Goal: Feedback & Contribution: Contribute content

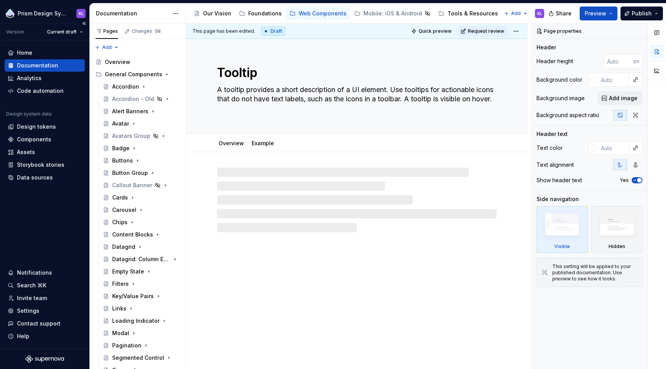
type textarea "*"
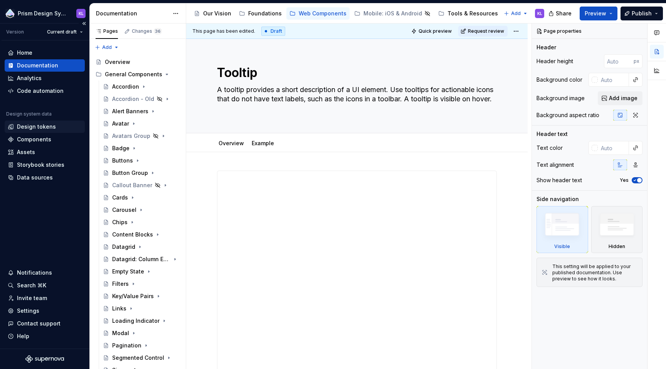
click at [47, 127] on div "Design tokens" at bounding box center [36, 127] width 39 height 8
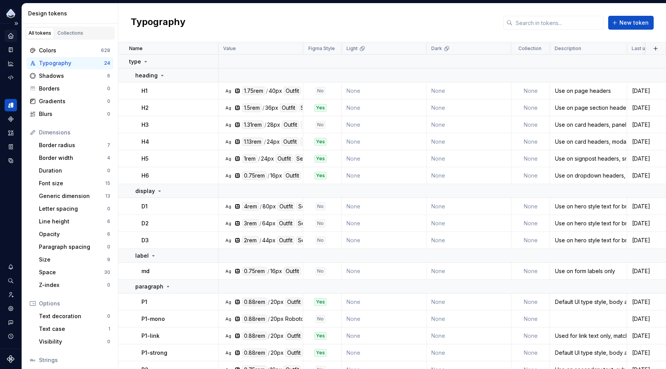
click at [11, 36] on icon "Home" at bounding box center [10, 35] width 5 height 5
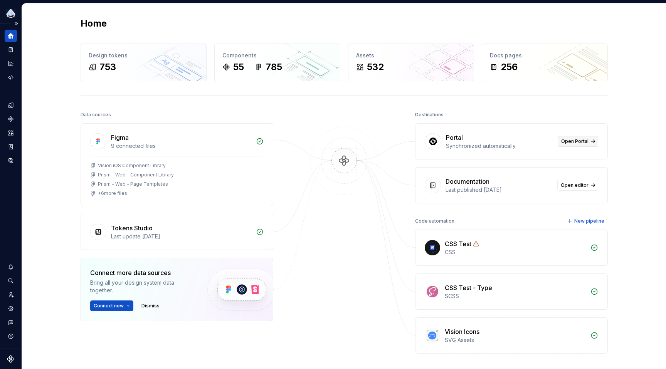
click at [572, 141] on span "Open Portal" at bounding box center [574, 141] width 27 height 6
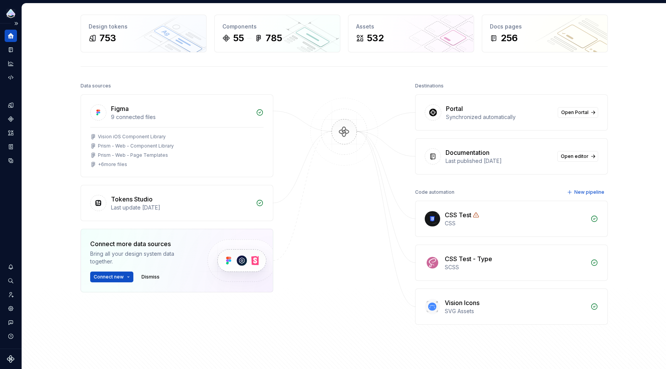
scroll to position [58, 0]
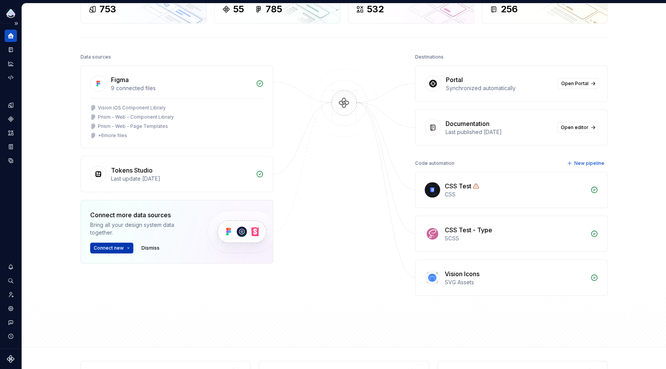
click at [123, 249] on button "Connect new" at bounding box center [111, 248] width 43 height 11
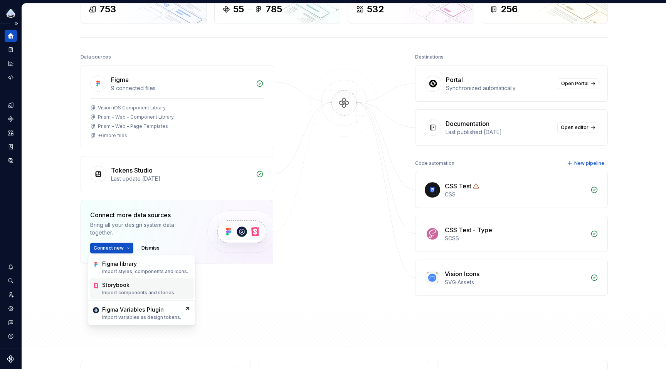
click at [142, 290] on p "Import components and stories." at bounding box center [138, 293] width 73 height 6
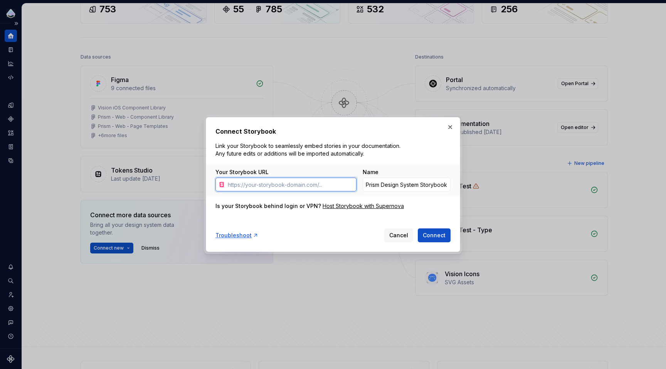
paste input "[URL][DOMAIN_NAME]"
type input "[URL][DOMAIN_NAME]"
click at [443, 235] on span "Connect" at bounding box center [434, 236] width 23 height 8
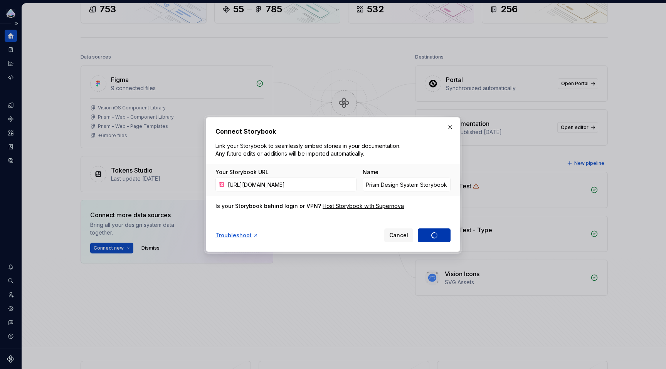
type input "Prism Design System Storybook 1"
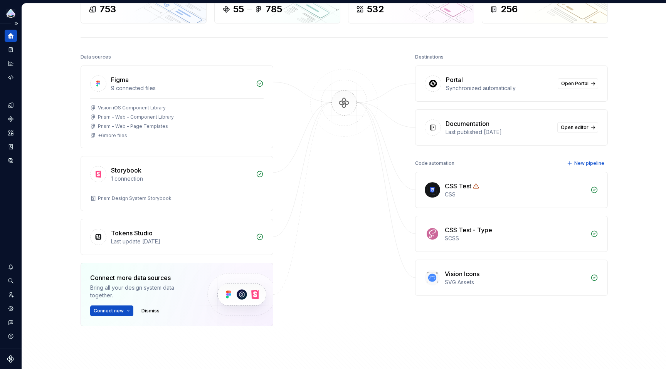
click at [532, 88] on div "Synchronized automatically" at bounding box center [499, 88] width 107 height 8
click at [486, 92] on div "Synchronized automatically" at bounding box center [499, 88] width 107 height 8
click at [10, 53] on div "Documentation" at bounding box center [11, 50] width 12 height 12
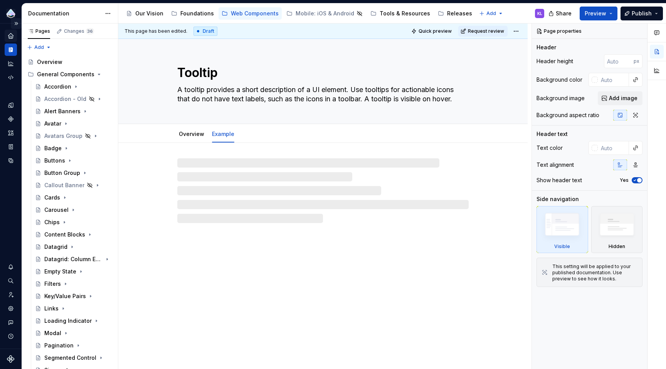
click at [16, 23] on button "Expand sidebar" at bounding box center [16, 23] width 11 height 11
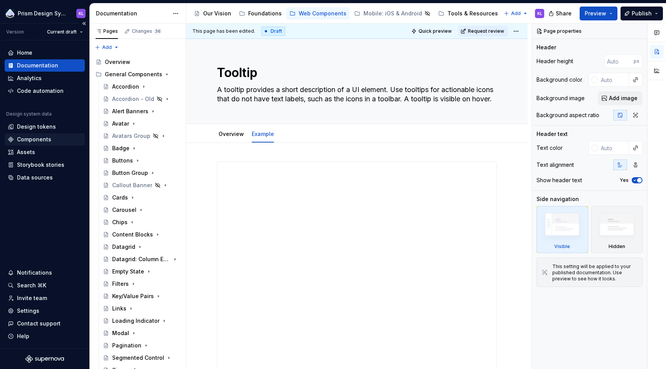
click at [58, 141] on div "Components" at bounding box center [45, 140] width 74 height 8
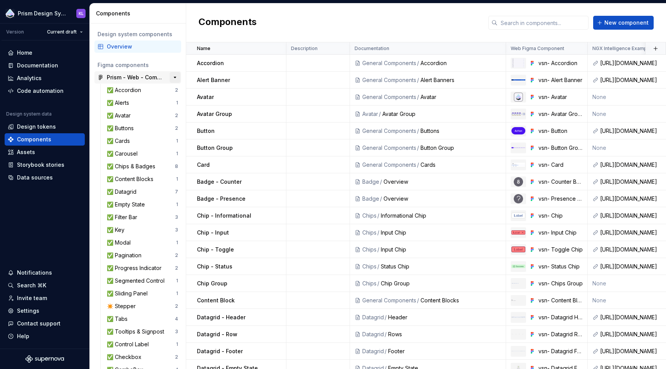
click at [170, 76] on button "button" at bounding box center [175, 77] width 11 height 11
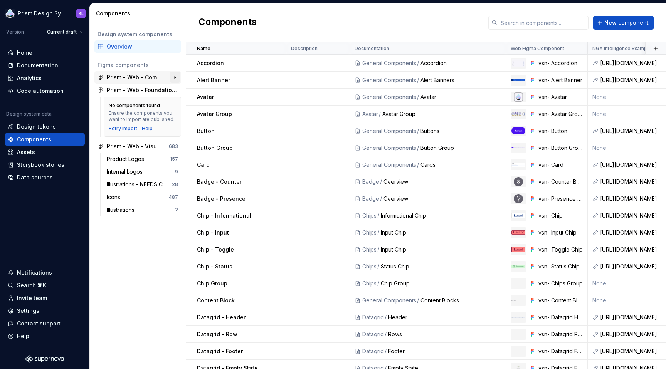
click at [170, 76] on button "button" at bounding box center [175, 77] width 11 height 11
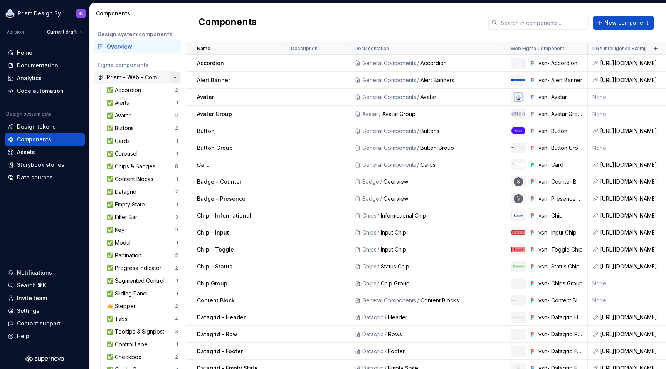
click at [170, 76] on button "button" at bounding box center [175, 77] width 11 height 11
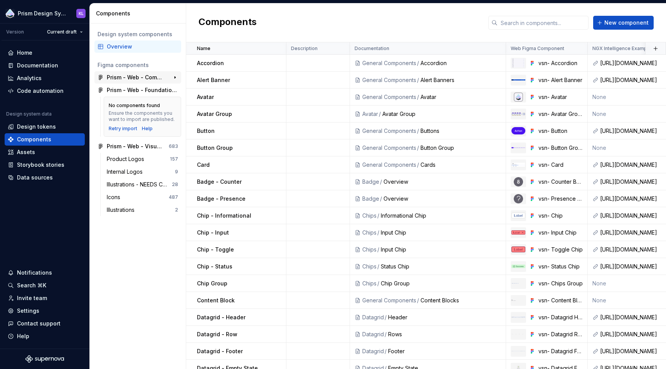
click at [152, 79] on div "Prism - Web - Component Library" at bounding box center [135, 78] width 57 height 8
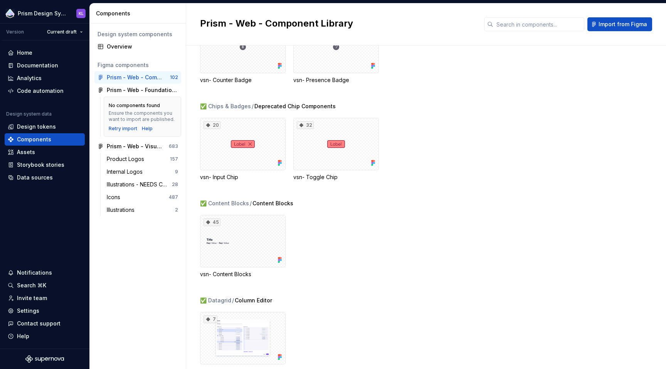
scroll to position [1016, 0]
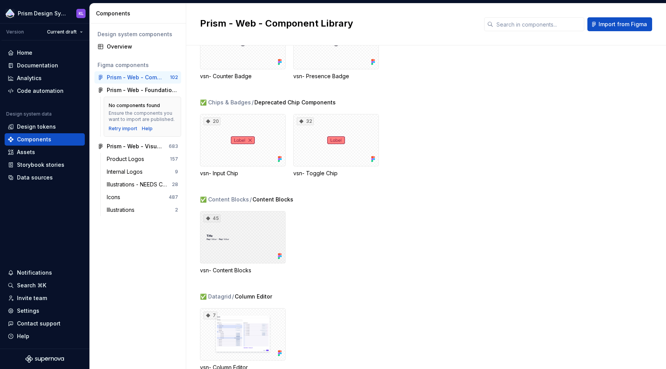
click at [246, 225] on div "45" at bounding box center [243, 237] width 86 height 52
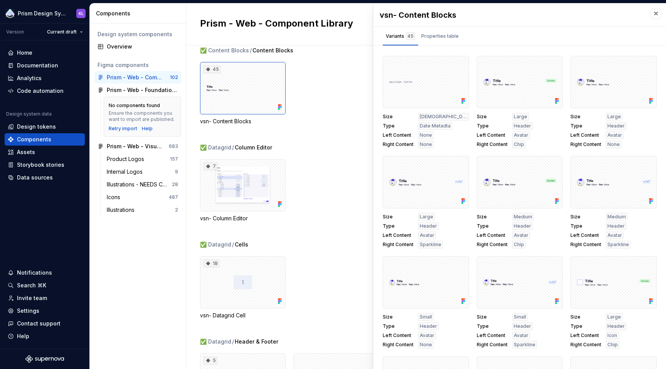
scroll to position [561, 0]
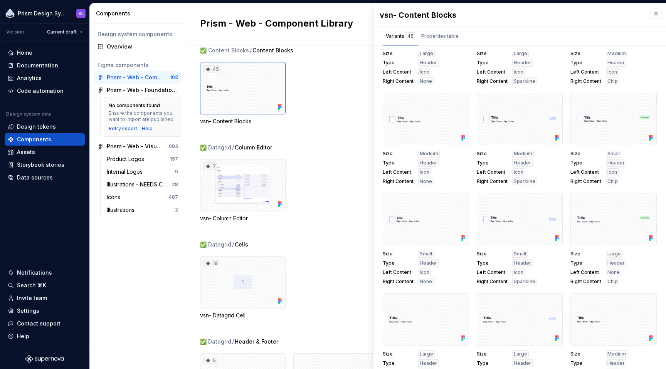
click at [324, 191] on div "7 vsn- Column Editor" at bounding box center [433, 190] width 466 height 63
click at [403, 116] on div at bounding box center [426, 119] width 86 height 52
click at [457, 103] on button "button" at bounding box center [460, 101] width 11 height 11
click at [653, 10] on button "button" at bounding box center [656, 13] width 11 height 11
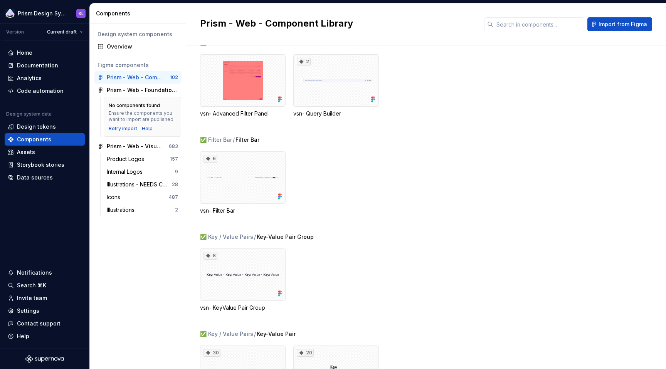
scroll to position [1845, 0]
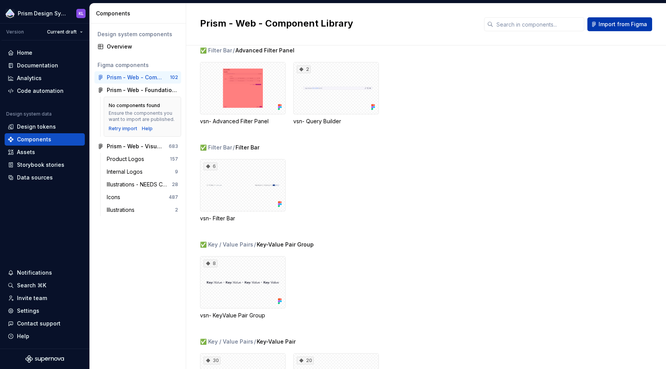
click at [615, 23] on span "Import from Figma" at bounding box center [623, 24] width 49 height 8
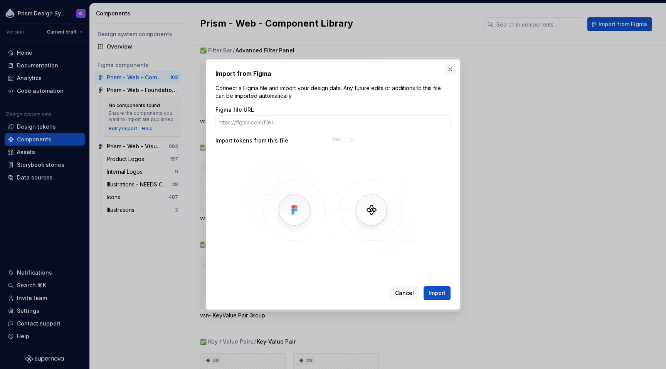
click at [448, 70] on button "button" at bounding box center [450, 69] width 11 height 11
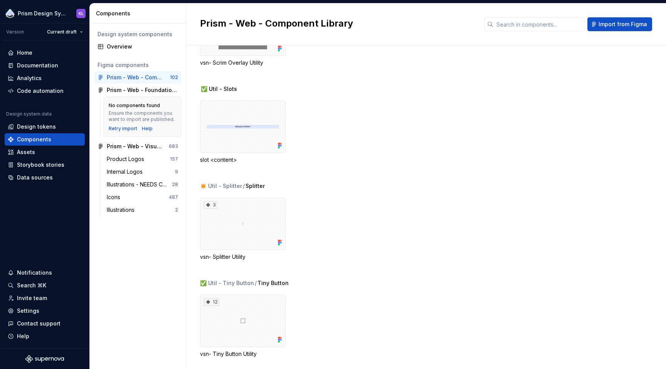
scroll to position [7156, 0]
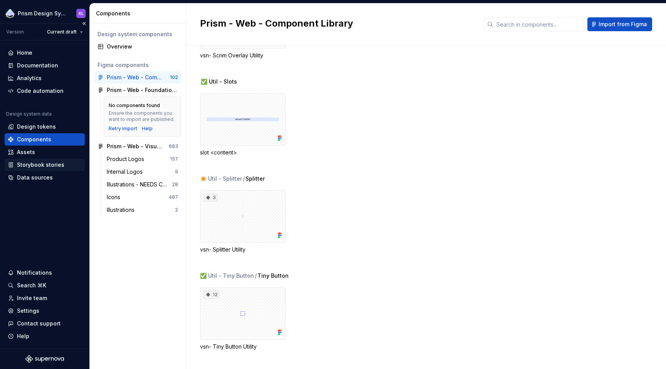
click at [35, 167] on div "Storybook stories" at bounding box center [40, 165] width 47 height 8
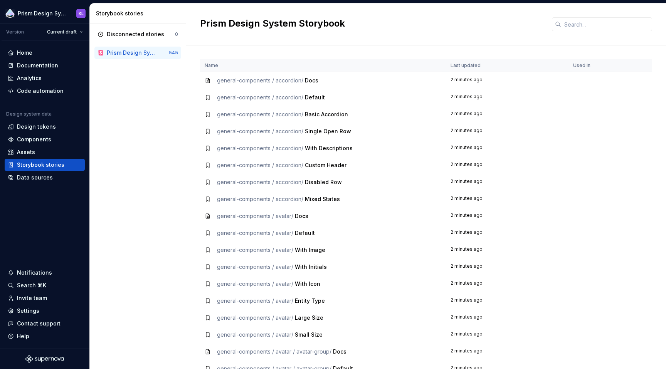
click at [324, 81] on div "general-components / accordion / Docs" at bounding box center [323, 81] width 237 height 8
click at [48, 66] on div "Documentation" at bounding box center [37, 66] width 41 height 8
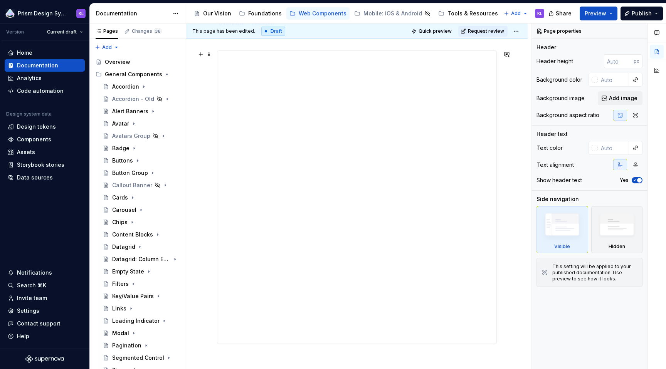
scroll to position [234, 0]
click at [310, 277] on div "**********" at bounding box center [357, 144] width 342 height 451
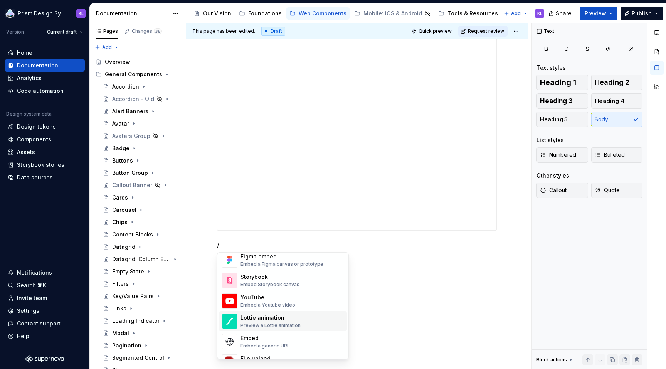
scroll to position [383, 0]
click at [270, 283] on div "Embed Storybook canvas" at bounding box center [270, 285] width 59 height 6
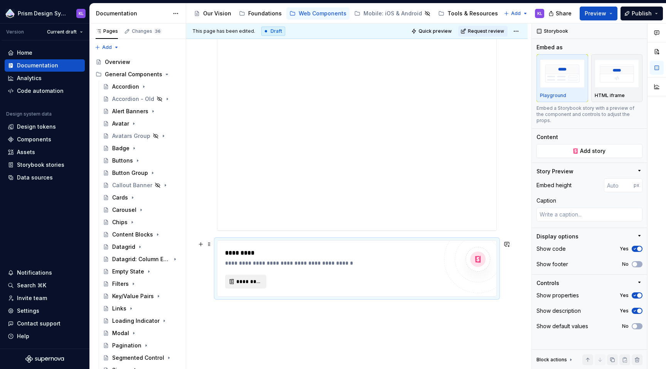
click at [251, 281] on span "*********" at bounding box center [248, 282] width 25 height 8
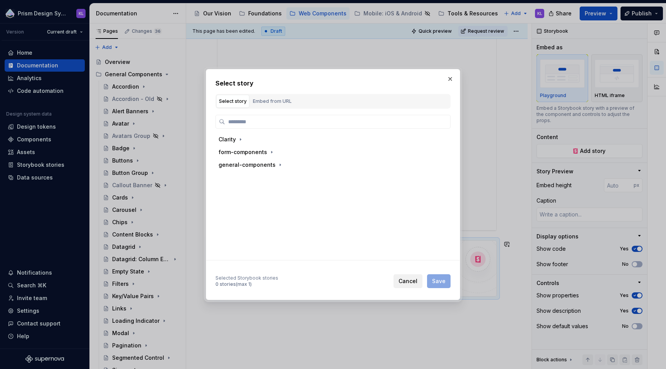
click at [399, 278] on button "Cancel" at bounding box center [408, 282] width 29 height 14
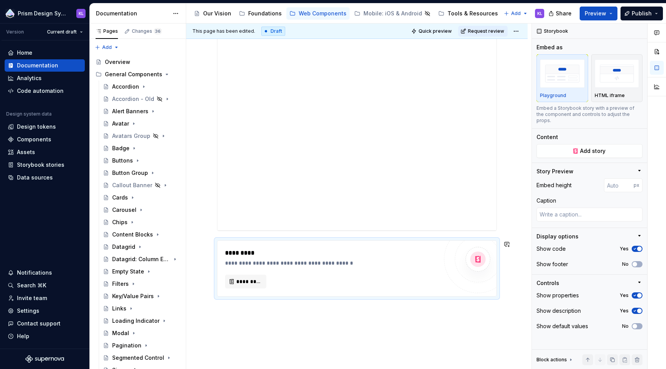
click at [255, 349] on div "**********" at bounding box center [359, 197] width 346 height 346
click at [209, 243] on span at bounding box center [209, 244] width 6 height 11
click at [237, 314] on div "Delete" at bounding box center [246, 313] width 50 height 8
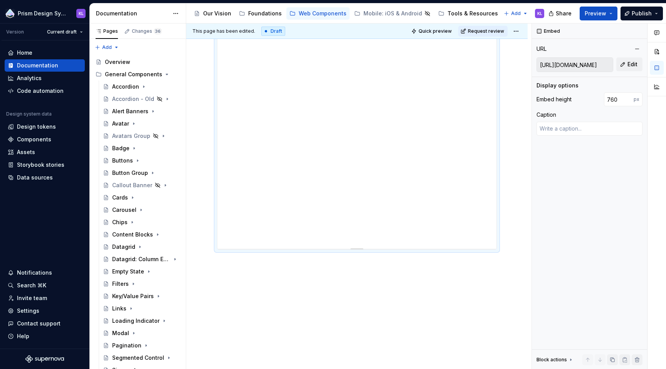
scroll to position [147, 0]
click at [135, 86] on div "Accordion" at bounding box center [125, 87] width 27 height 8
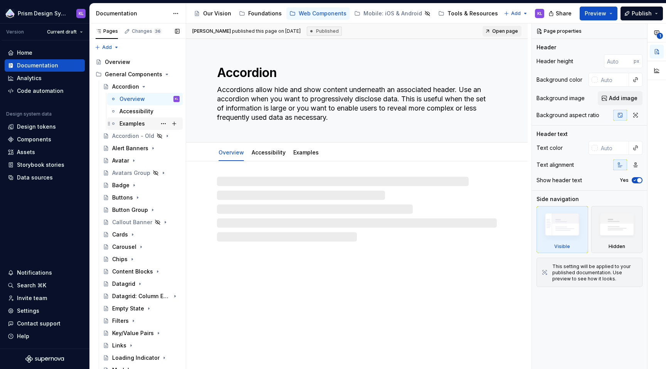
click at [134, 119] on div "Examples" at bounding box center [150, 123] width 60 height 11
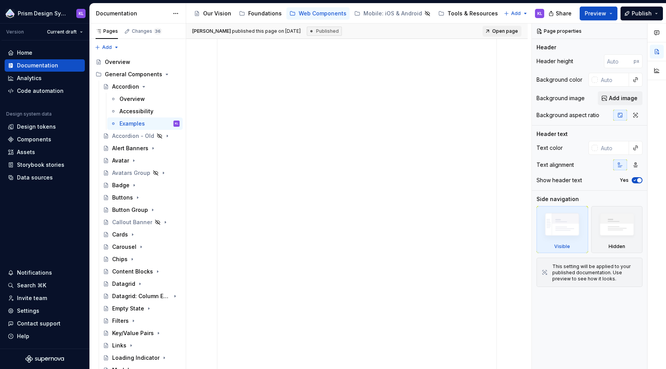
scroll to position [151, 0]
click at [359, 143] on div "**********" at bounding box center [357, 225] width 279 height 393
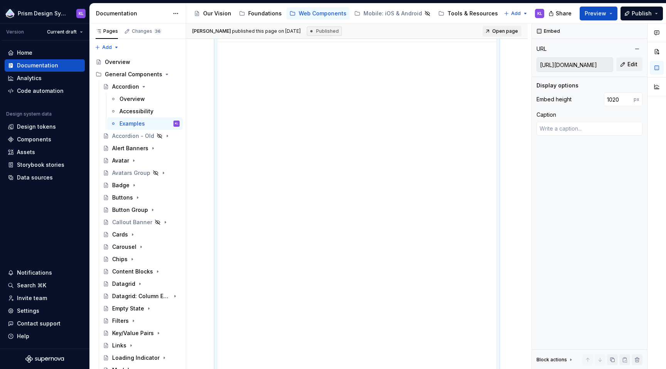
click at [360, 145] on div "**********" at bounding box center [357, 225] width 279 height 393
click at [456, 149] on div "**********" at bounding box center [357, 225] width 279 height 393
click at [460, 150] on div "**********" at bounding box center [357, 225] width 279 height 393
click at [431, 170] on div "**********" at bounding box center [357, 225] width 279 height 393
click at [430, 179] on div "**********" at bounding box center [357, 225] width 279 height 393
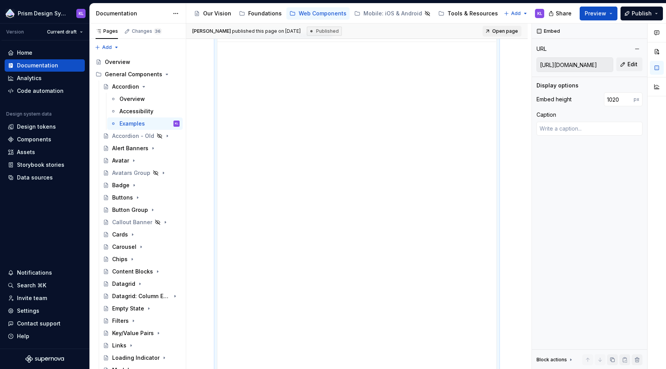
click at [430, 179] on div "**********" at bounding box center [357, 225] width 279 height 393
click at [613, 10] on button "Preview" at bounding box center [599, 14] width 38 height 14
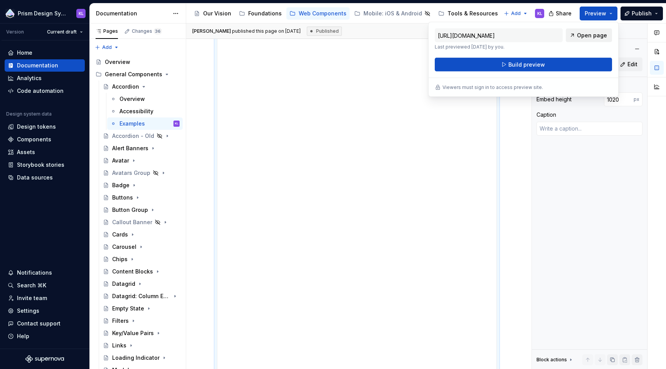
click at [584, 35] on span "Open page" at bounding box center [592, 36] width 30 height 8
type textarea "*"
click at [613, 10] on button "Preview" at bounding box center [599, 14] width 38 height 14
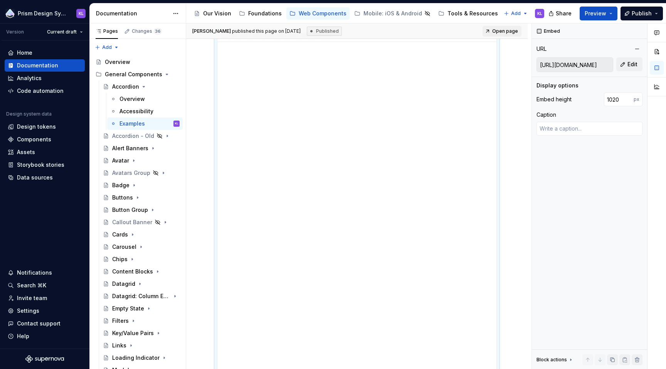
scroll to position [325, 0]
click at [336, 271] on div "**********" at bounding box center [357, 103] width 342 height 533
click at [294, 270] on div "**********" at bounding box center [357, 103] width 342 height 533
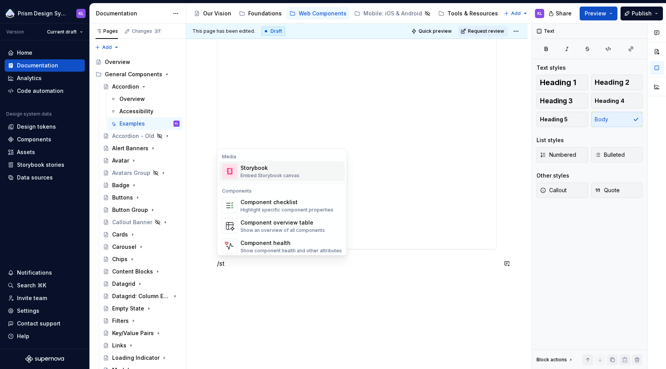
click at [314, 170] on div "Storybook Embed Storybook canvas" at bounding box center [291, 171] width 101 height 15
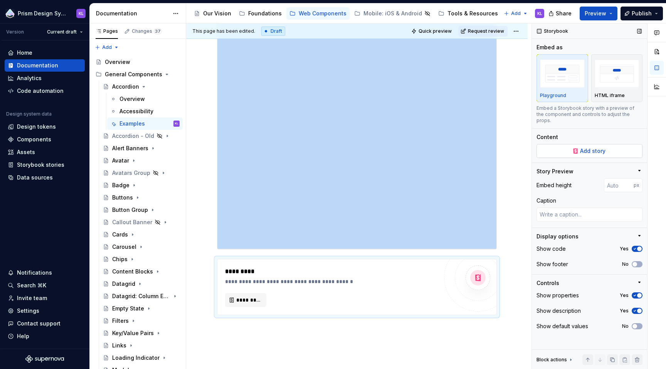
click at [624, 144] on button "Add story" at bounding box center [590, 151] width 106 height 14
type textarea "*"
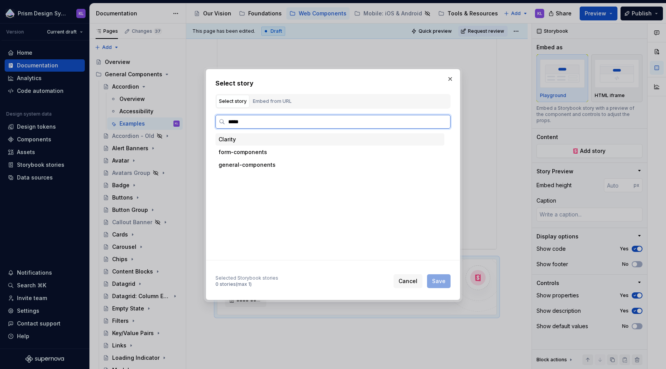
type input "******"
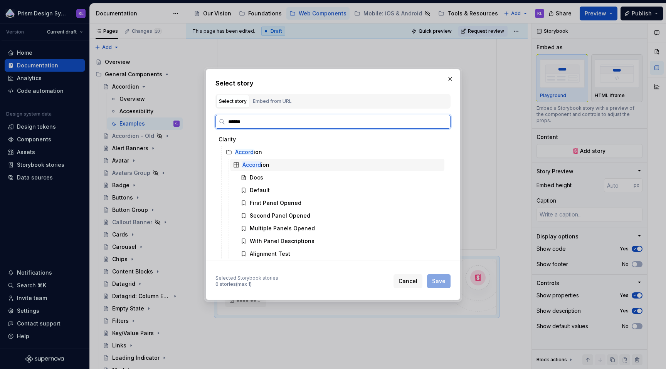
click at [334, 164] on div "Accord ion" at bounding box center [337, 165] width 214 height 12
click at [331, 174] on div "Docs" at bounding box center [341, 178] width 207 height 12
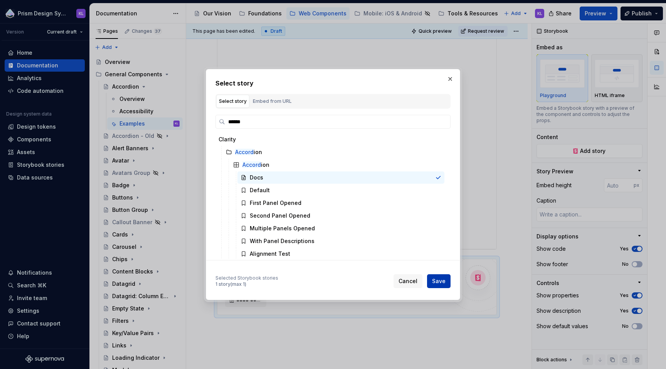
click at [440, 282] on span "Save" at bounding box center [438, 282] width 13 height 8
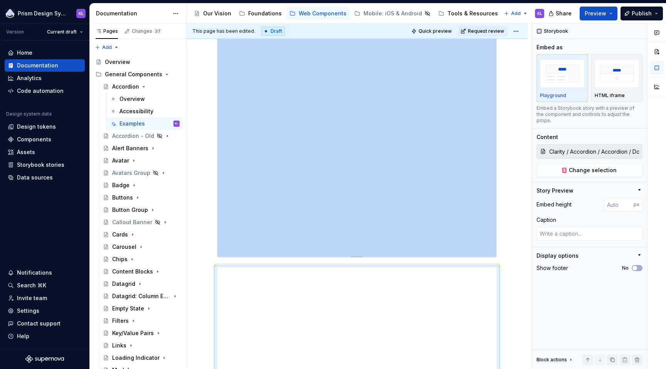
scroll to position [410, 0]
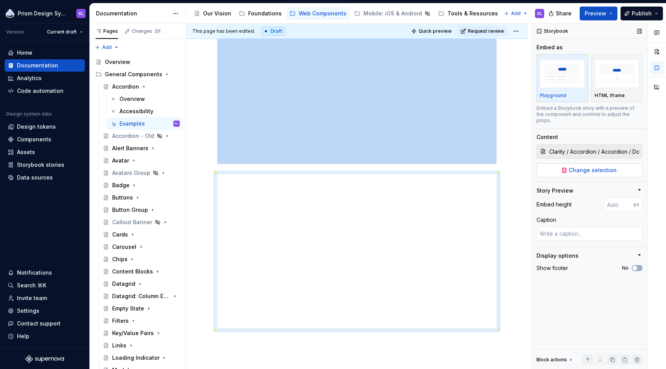
click at [597, 167] on span "Change selection" at bounding box center [593, 171] width 48 height 8
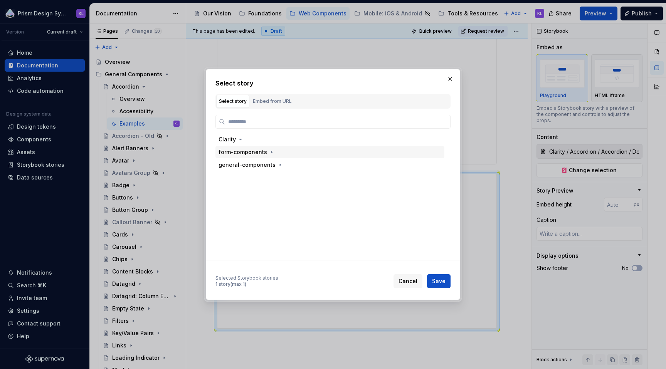
type textarea "*"
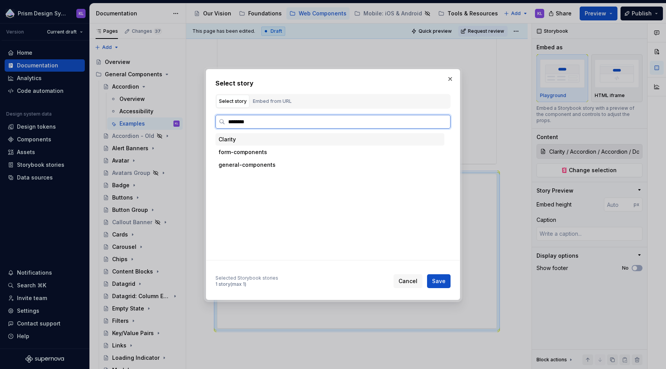
type input "*********"
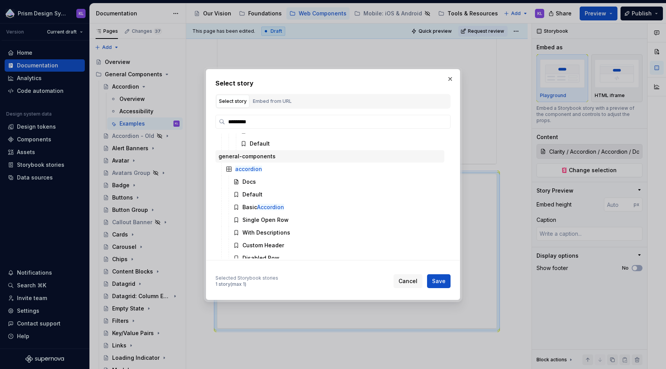
scroll to position [274, 0]
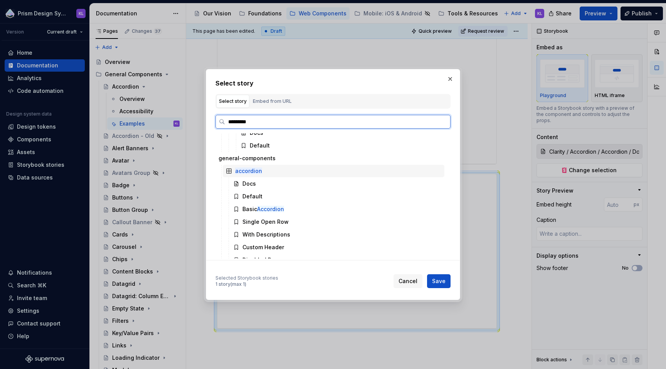
click at [262, 170] on div "accordion" at bounding box center [334, 171] width 222 height 12
click at [262, 179] on div "Docs" at bounding box center [337, 184] width 214 height 12
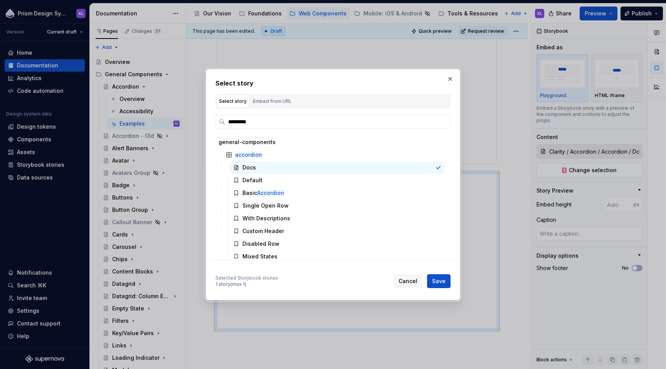
scroll to position [295, 0]
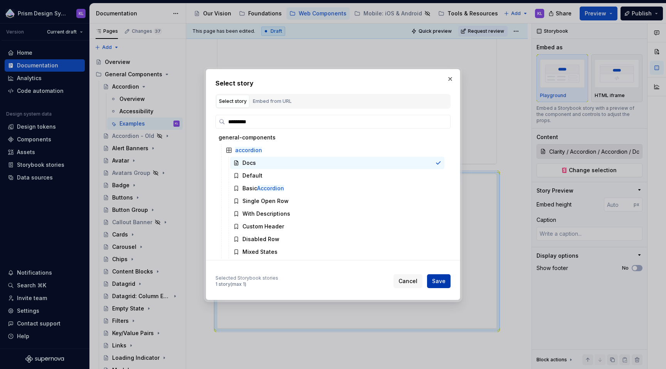
click at [440, 282] on span "Save" at bounding box center [438, 282] width 13 height 8
type textarea "*"
type input "general-components / accordion / Docs"
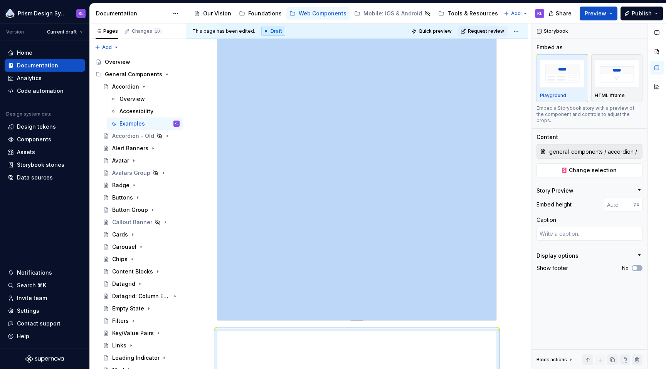
scroll to position [44, 0]
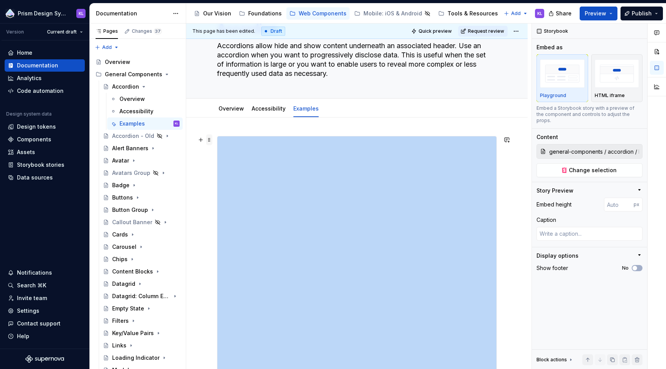
click at [210, 140] on span at bounding box center [209, 140] width 6 height 11
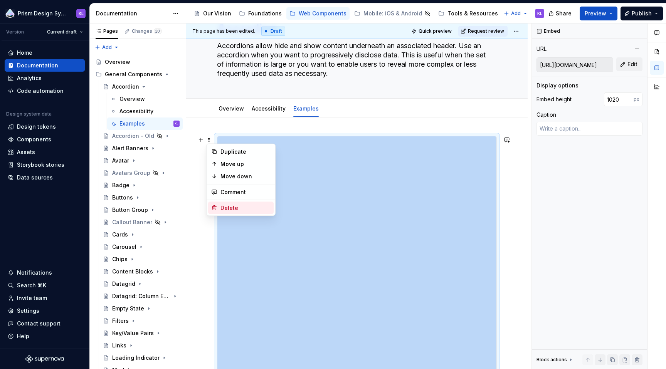
click at [233, 209] on div "Delete" at bounding box center [246, 208] width 50 height 8
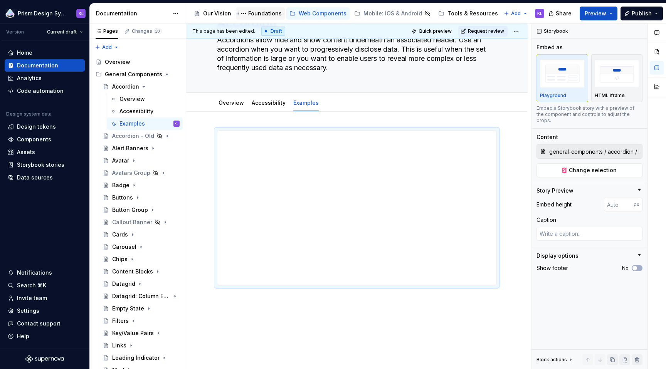
scroll to position [52, 0]
click at [594, 167] on span "Change selection" at bounding box center [593, 171] width 48 height 8
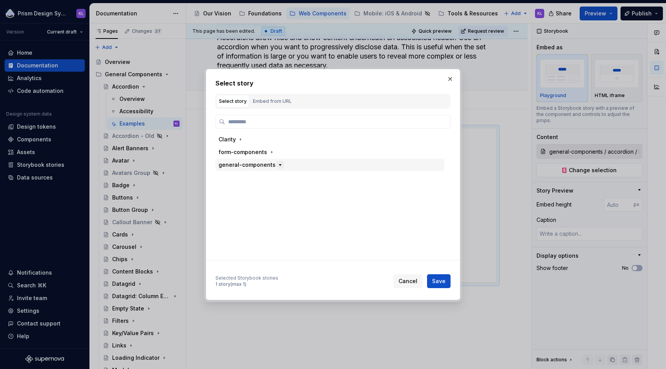
click at [281, 166] on button "button" at bounding box center [281, 165] width 8 height 8
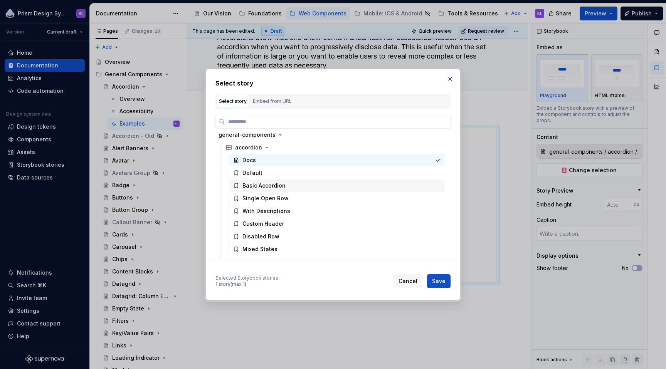
scroll to position [27, 0]
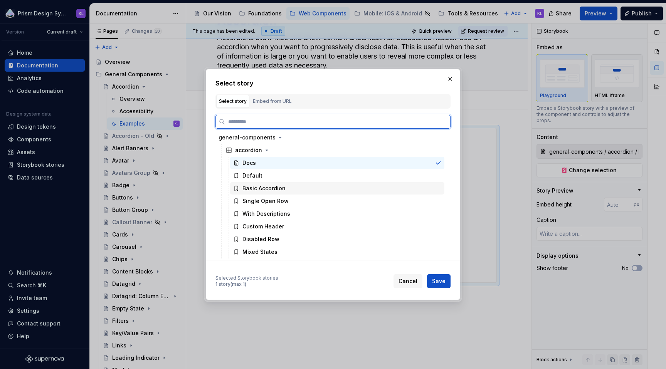
click at [303, 187] on div "Basic Accordion" at bounding box center [337, 188] width 214 height 12
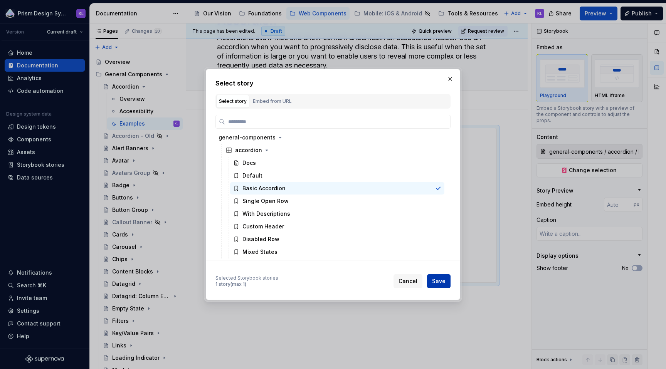
click at [442, 279] on span "Save" at bounding box center [438, 282] width 13 height 8
type textarea "*"
type input "general-components / accordion / Basic Accordion"
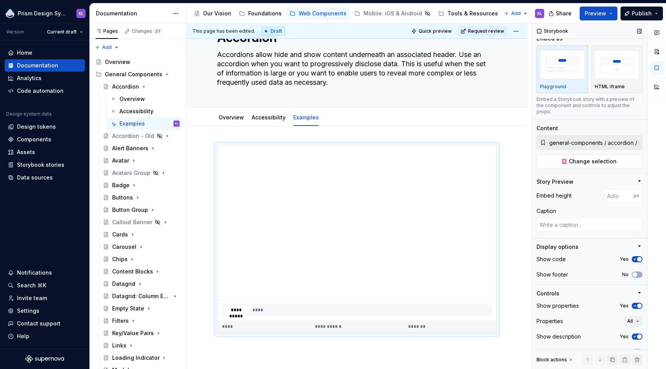
scroll to position [22, 0]
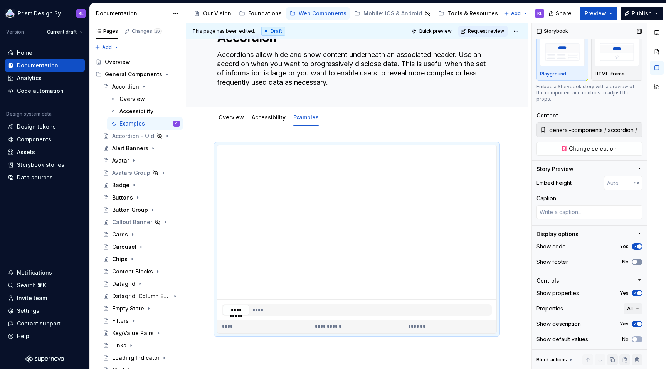
click at [634, 263] on icon "button" at bounding box center [635, 262] width 6 height 5
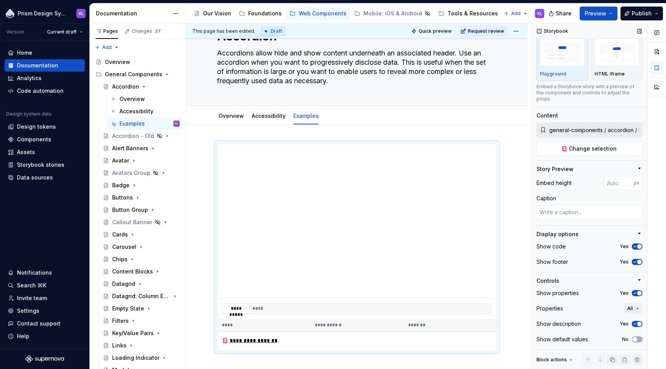
click at [632, 260] on icon "button" at bounding box center [635, 262] width 6 height 5
click at [634, 263] on button "No" at bounding box center [637, 262] width 11 height 6
click at [636, 339] on button "No" at bounding box center [637, 340] width 11 height 6
click at [259, 308] on button "****" at bounding box center [258, 309] width 16 height 10
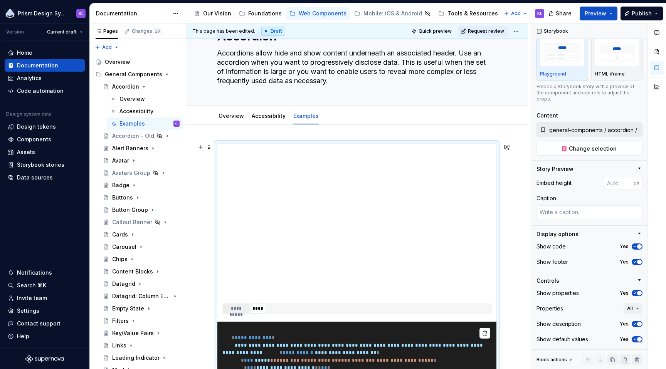
click at [242, 307] on button "**********" at bounding box center [236, 309] width 27 height 10
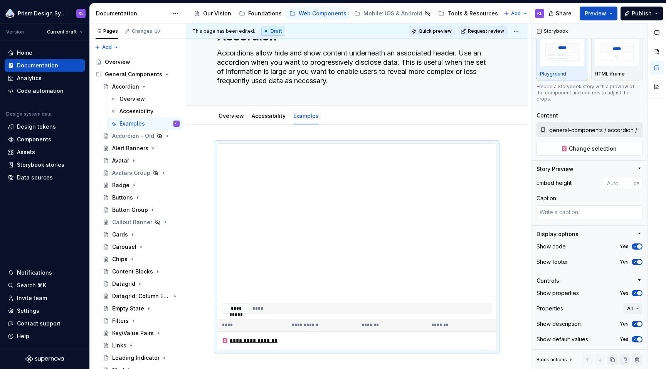
click at [445, 32] on span "Quick preview" at bounding box center [435, 31] width 33 height 6
click at [614, 12] on button "Preview" at bounding box center [599, 14] width 38 height 14
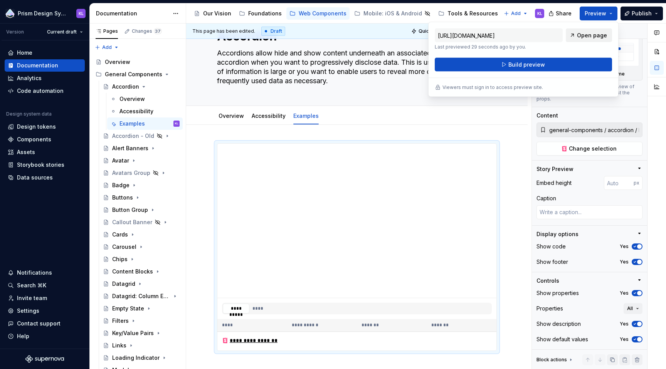
click at [595, 34] on span "Open page" at bounding box center [592, 36] width 30 height 8
type textarea "*"
